Goal: Obtain resource: Obtain resource

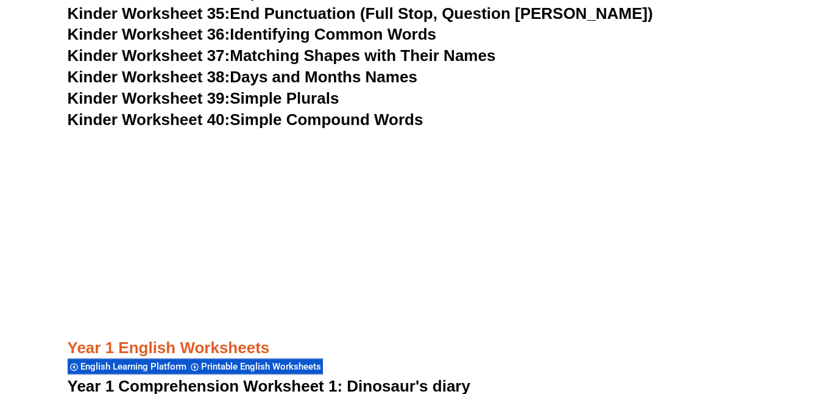
scroll to position [1215, 0]
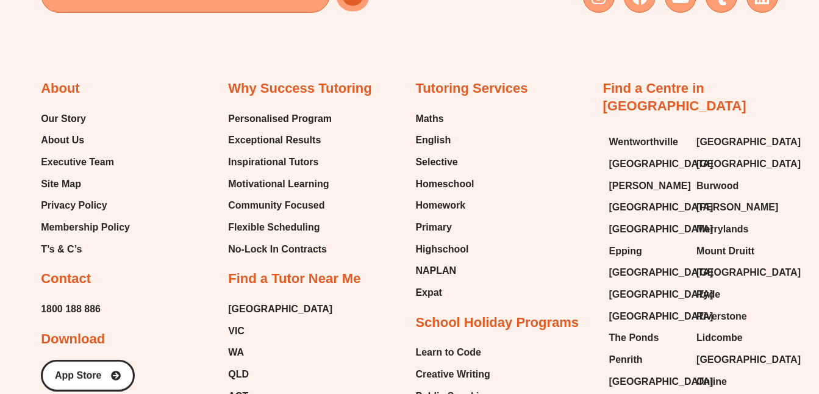
scroll to position [8956, 0]
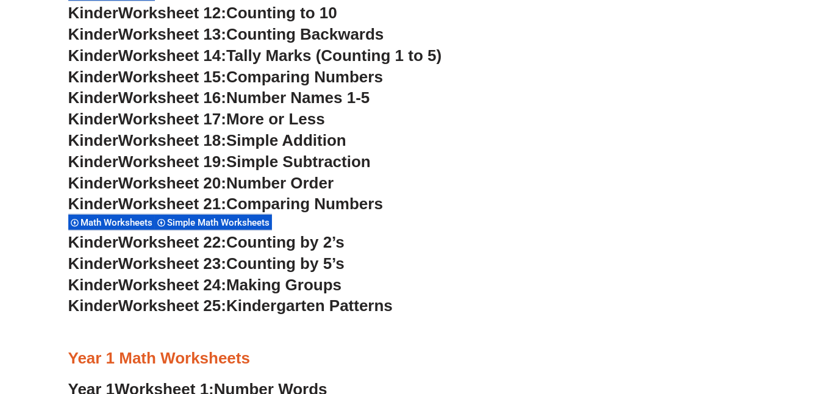
scroll to position [971, 0]
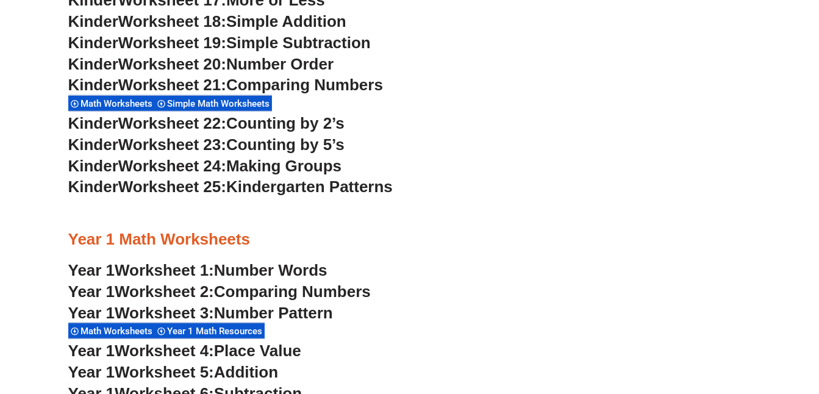
click at [293, 282] on h3 "Year 1 Worksheet 2: Comparing Numbers" at bounding box center [409, 292] width 683 height 21
click at [293, 277] on span "Number Words" at bounding box center [270, 270] width 113 height 18
